Goal: Information Seeking & Learning: Learn about a topic

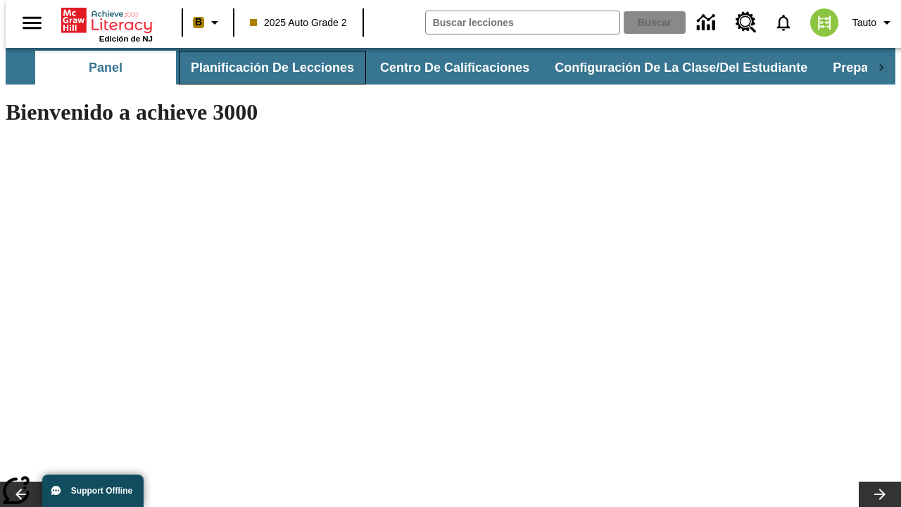
click at [264, 68] on button "Planificación de lecciones" at bounding box center [272, 68] width 187 height 34
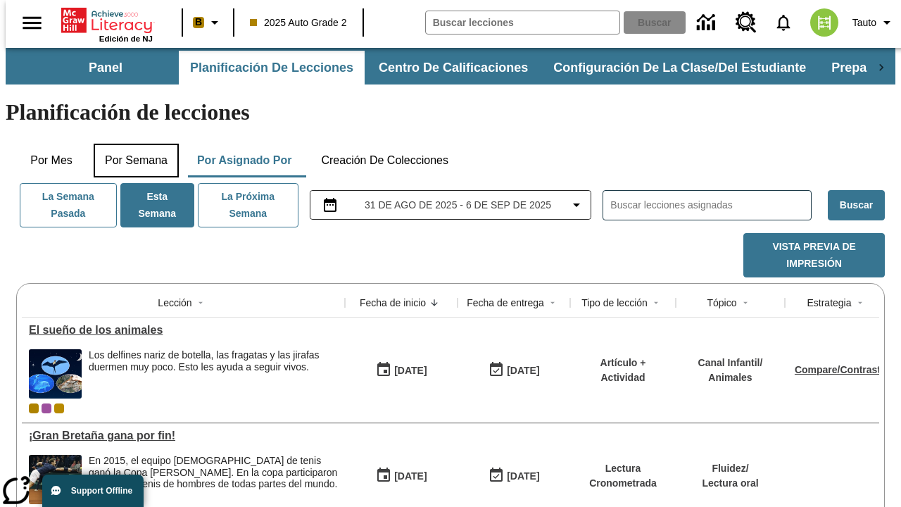
click at [132, 144] on button "Por semana" at bounding box center [136, 161] width 85 height 34
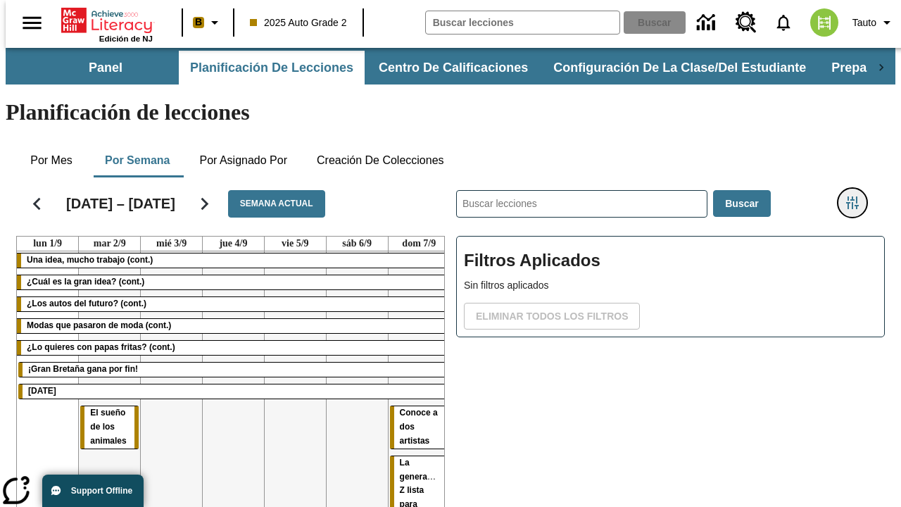
click at [857, 196] on icon "Menú lateral de filtros" at bounding box center [852, 202] width 13 height 13
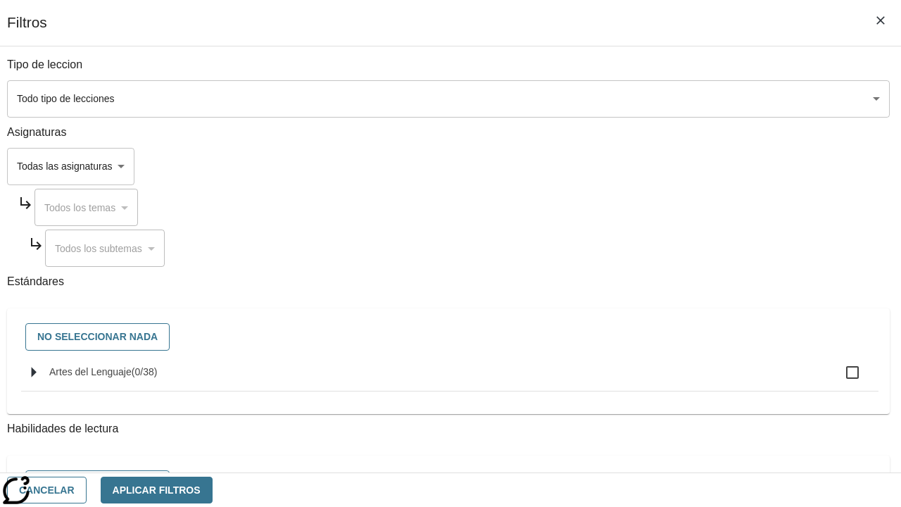
click at [621, 98] on body "[MEDICAL_DATA] al contenido principal Edición de NJ B 2025 Auto Grade 2 Buscar …" at bounding box center [450, 349] width 889 height 602
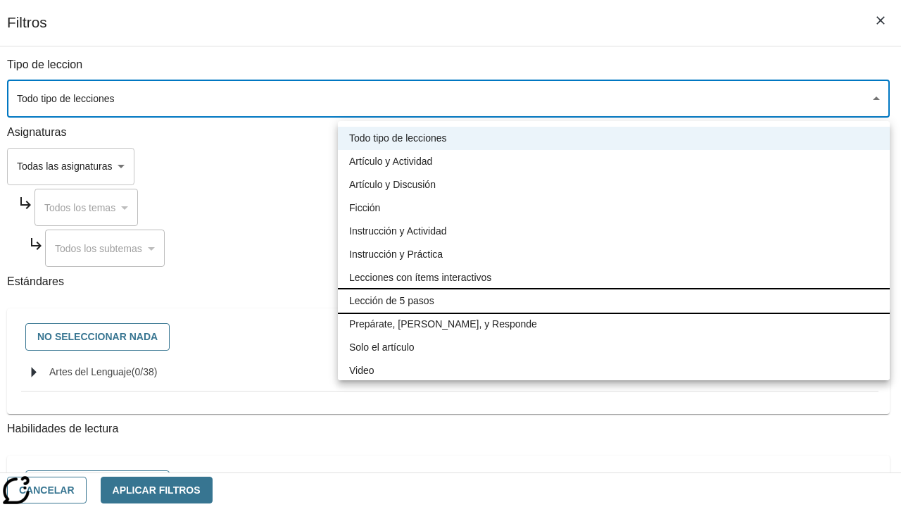
click at [613, 300] on li "Lección de 5 pasos" at bounding box center [614, 300] width 552 height 23
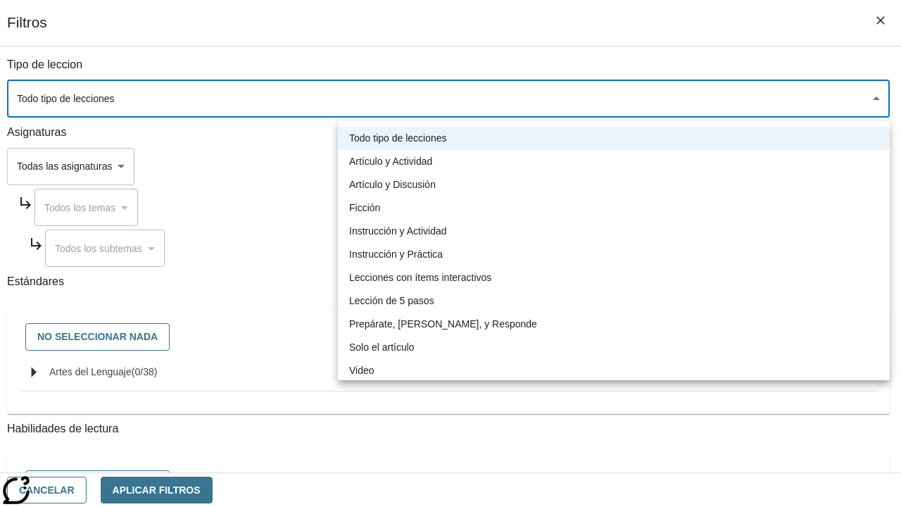
type input "1"
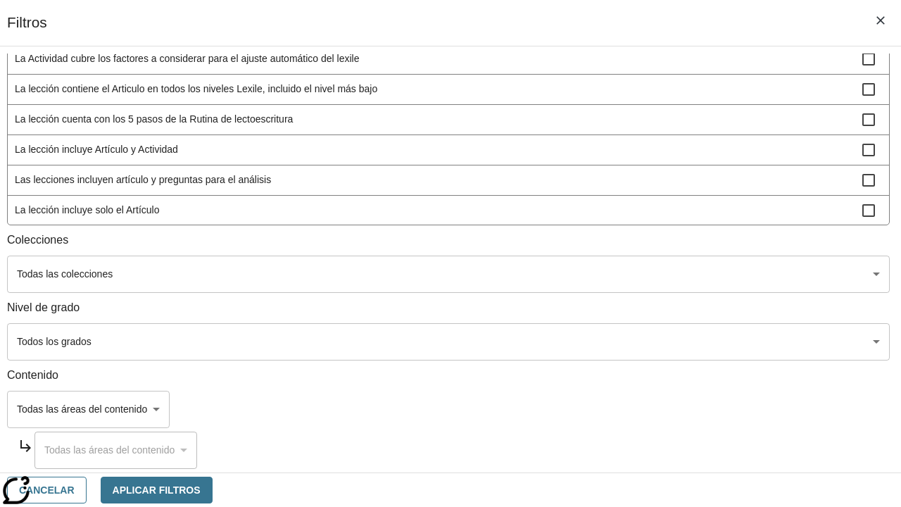
click at [621, 453] on body "[MEDICAL_DATA] al contenido principal Edición de NJ B 2025 Auto Grade 2 Buscar …" at bounding box center [450, 349] width 889 height 602
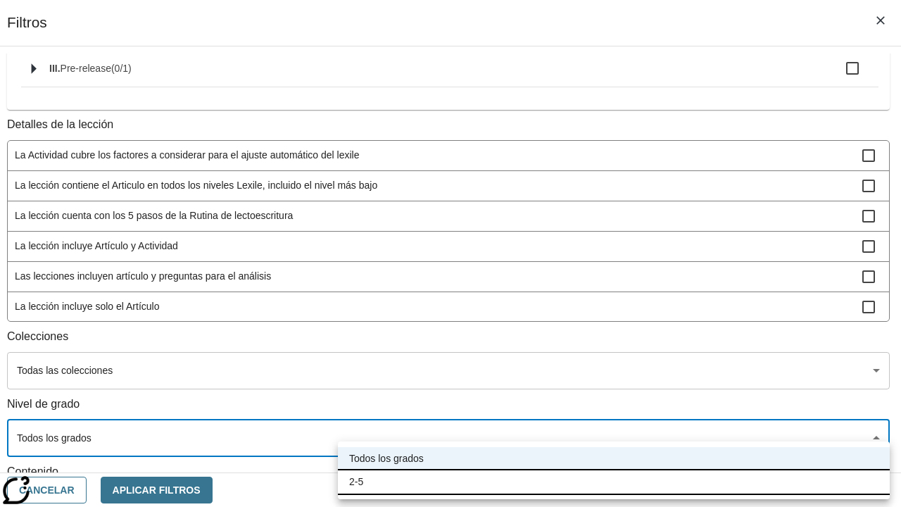
click at [613, 481] on li "2-5" at bounding box center [614, 481] width 552 height 23
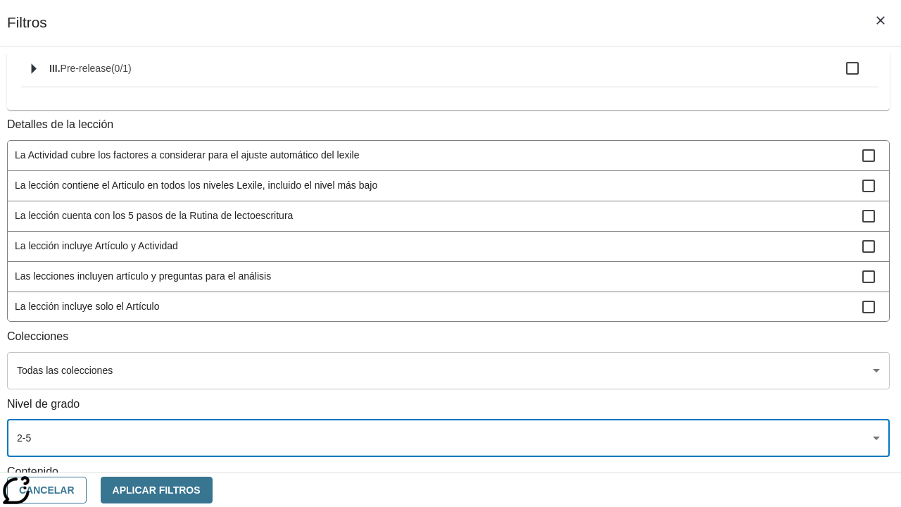
type input "1"
click at [621, 329] on span "La lección incluye video" at bounding box center [438, 336] width 847 height 15
checkbox input "true"
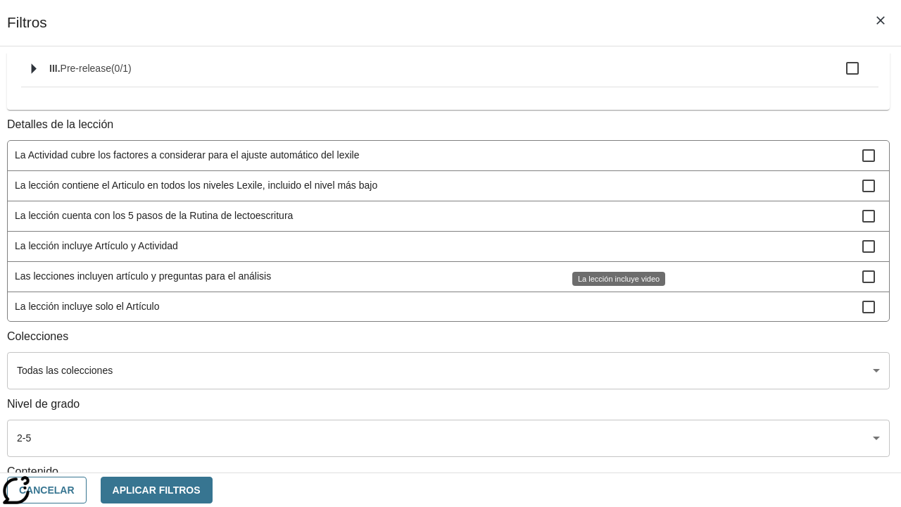
scroll to position [108, 0]
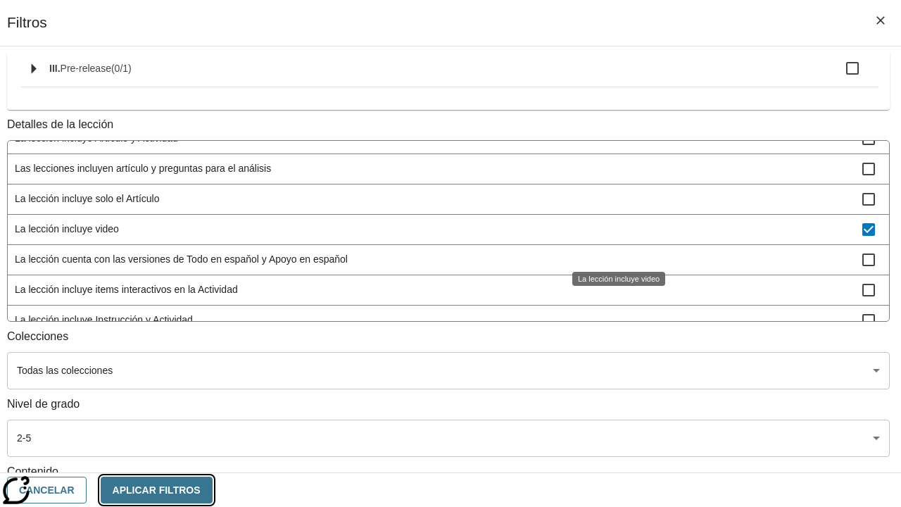
click at [212, 489] on button "Aplicar Filtros" at bounding box center [157, 489] width 112 height 27
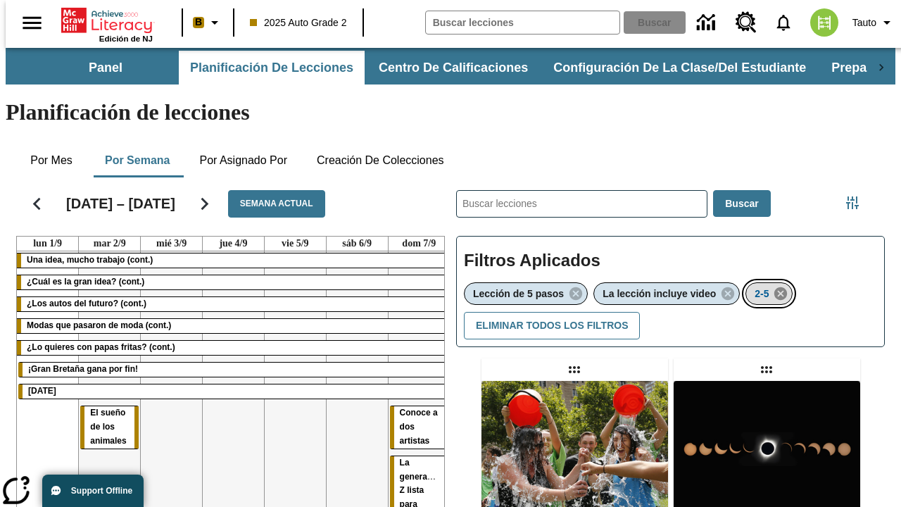
click at [782, 286] on icon "Eliminar 2-5 el ítem seleccionado del filtro" at bounding box center [779, 293] width 15 height 15
click at [857, 196] on icon "Menú lateral de filtros" at bounding box center [852, 202] width 13 height 13
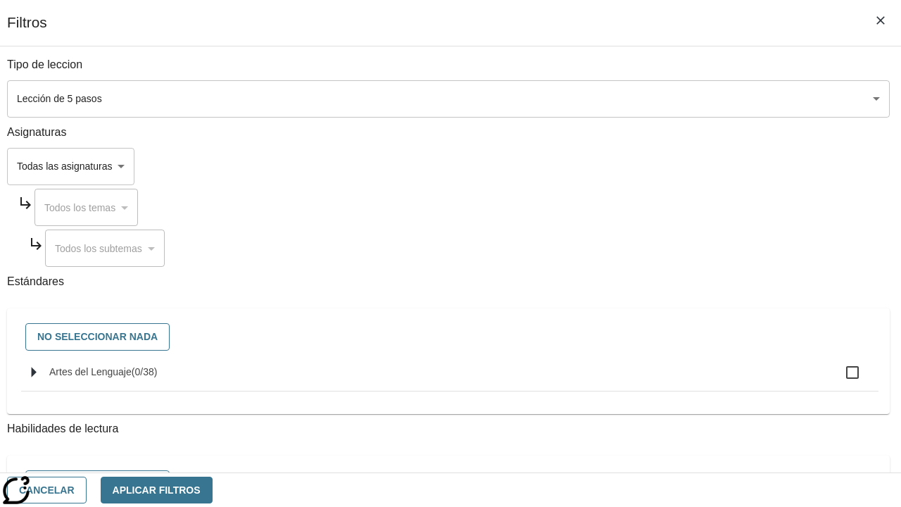
click at [158, 377] on span "Artes del Lenguaje" at bounding box center [145, 371] width 26 height 11
click at [837, 379] on input "Artes del Lenguaje ( 0 / 38 )" at bounding box center [852, 372] width 30 height 30
checkbox input "true"
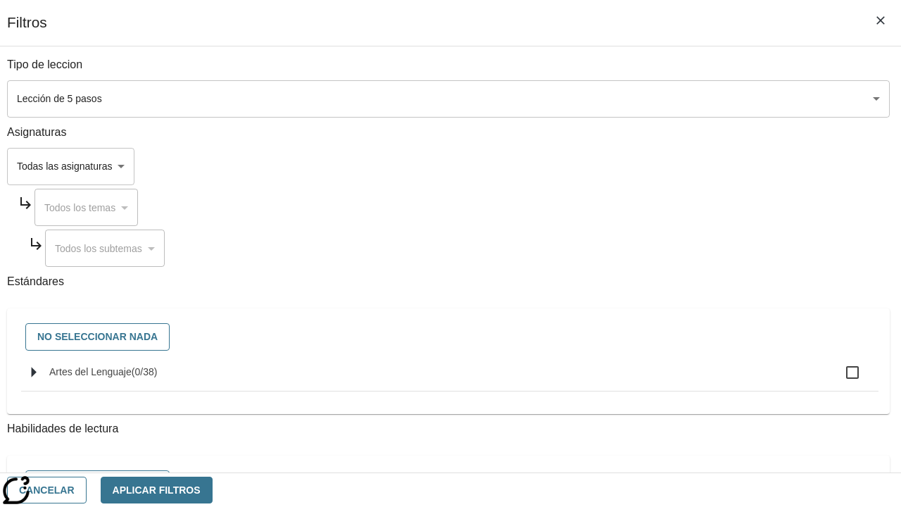
checkbox input "true"
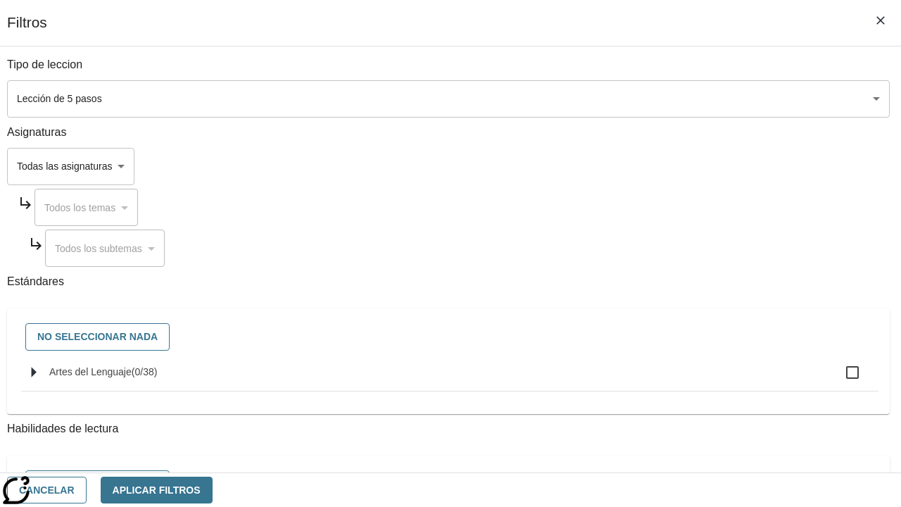
checkbox input "true"
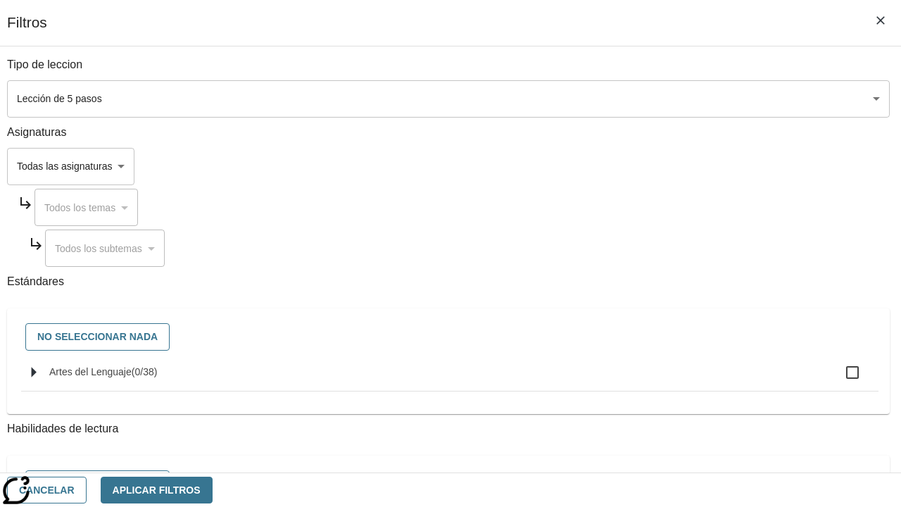
checkbox input "true"
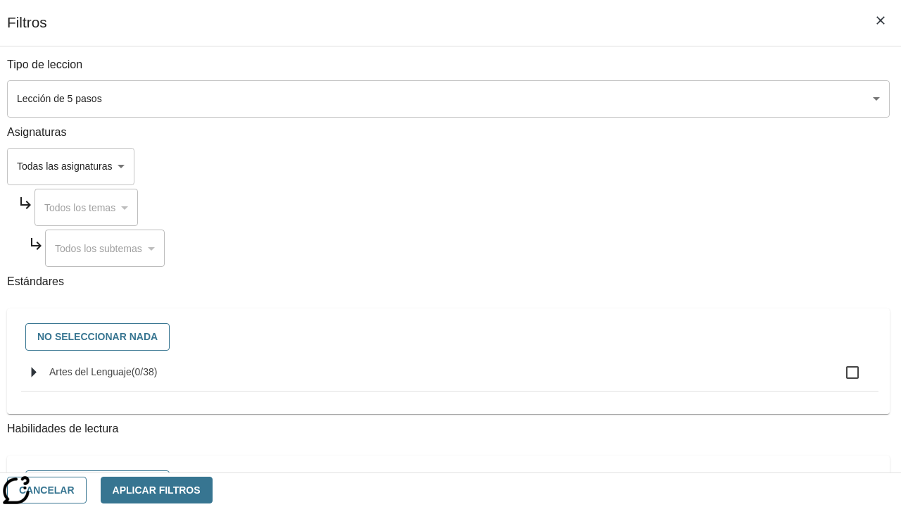
checkbox input "true"
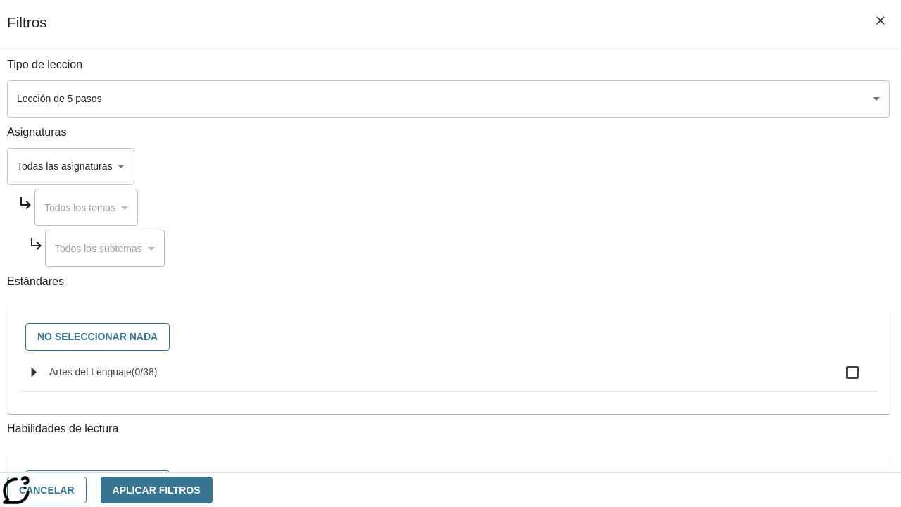
checkbox input "true"
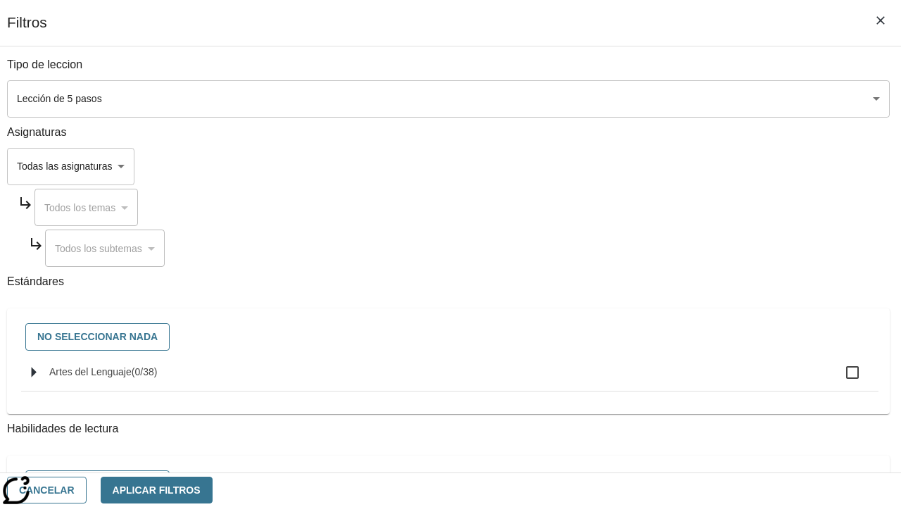
checkbox input "true"
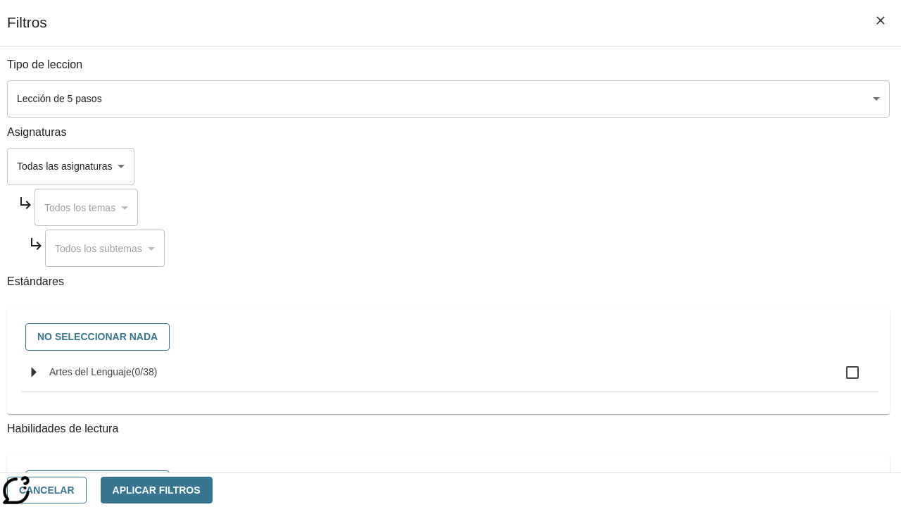
checkbox input "true"
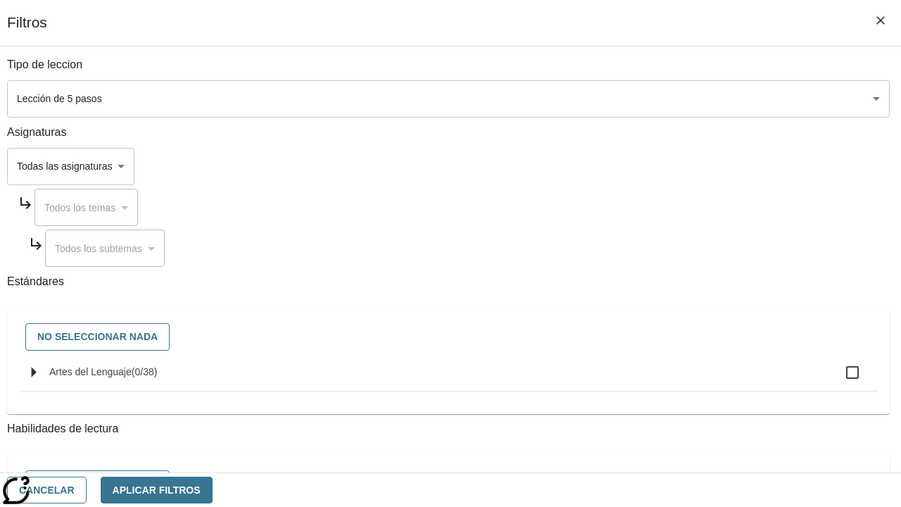
checkbox input "true"
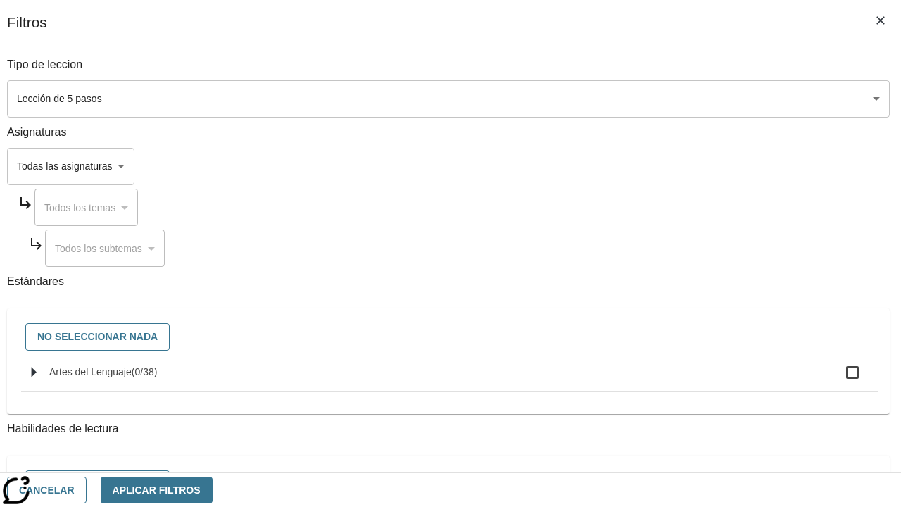
checkbox input "true"
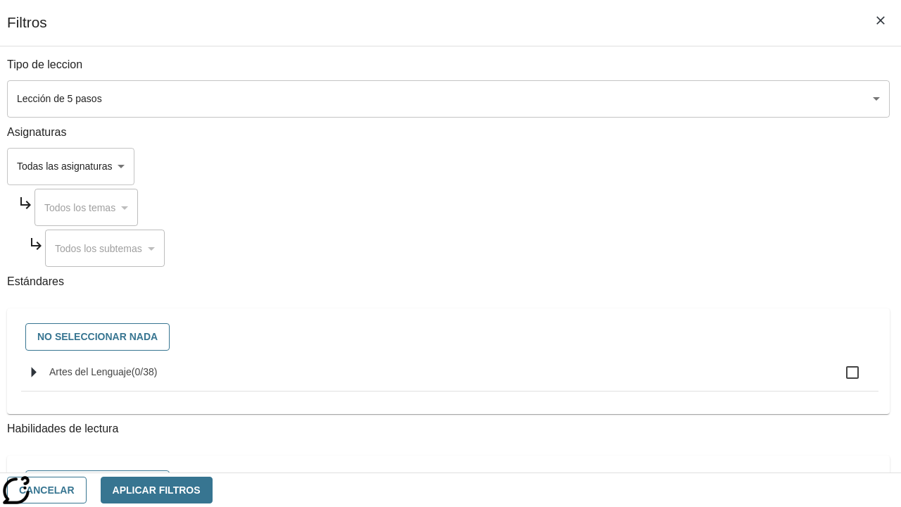
checkbox input "true"
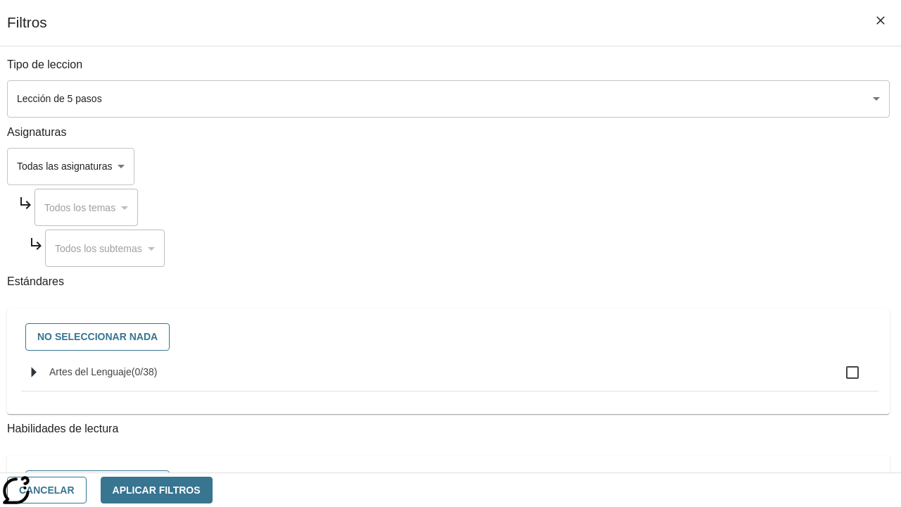
checkbox input "true"
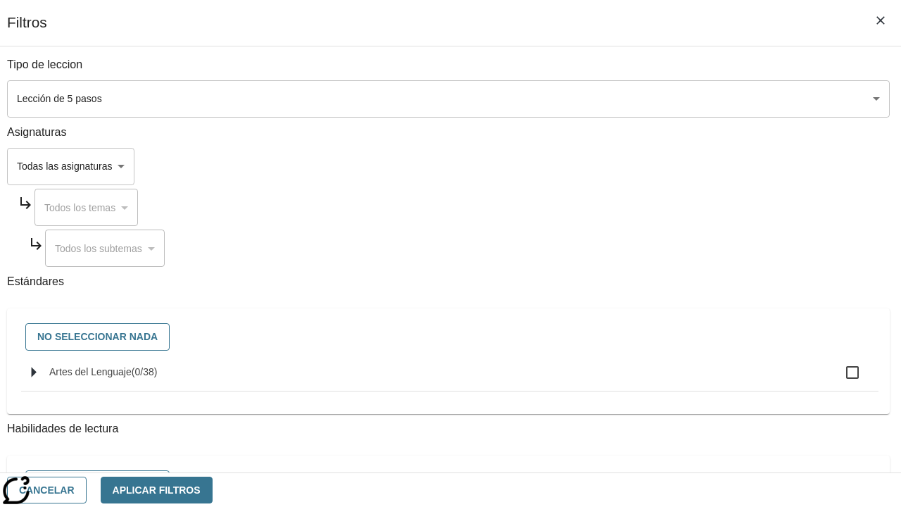
checkbox input "true"
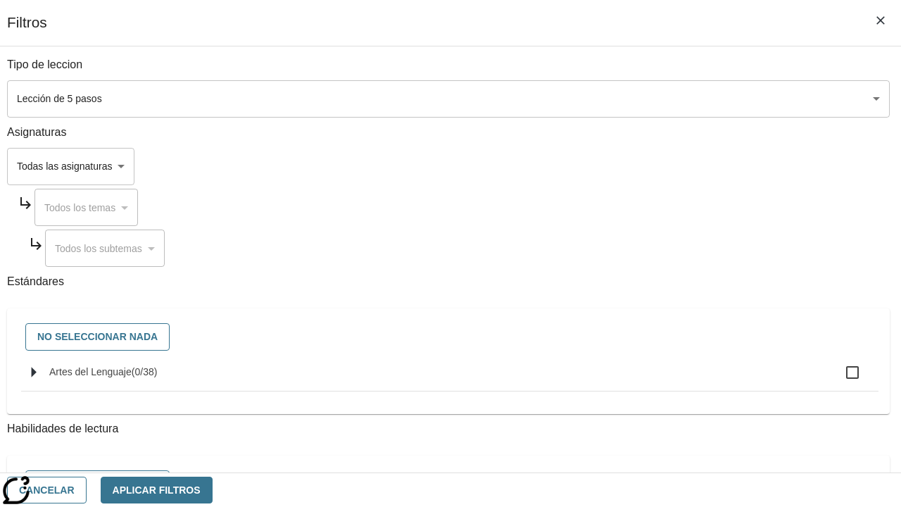
checkbox input "true"
click at [212, 489] on button "Aplicar Filtros" at bounding box center [157, 489] width 112 height 27
